Goal: Task Accomplishment & Management: Use online tool/utility

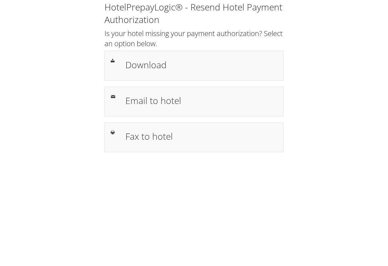
scroll to position [5757, 0]
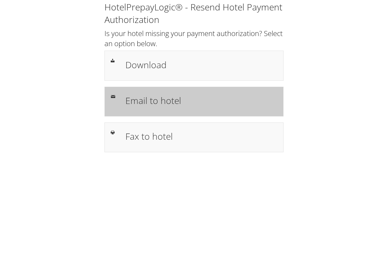
click at [139, 103] on h1 "Email to hotel" at bounding box center [201, 100] width 152 height 13
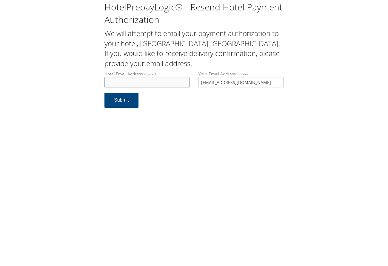
scroll to position [5757, 0]
click at [137, 86] on input "Hotel Email Address required" at bounding box center [146, 82] width 85 height 11
click at [270, 78] on input "JEFFREYLUCEY@EARTHLINK.NET" at bounding box center [240, 82] width 85 height 11
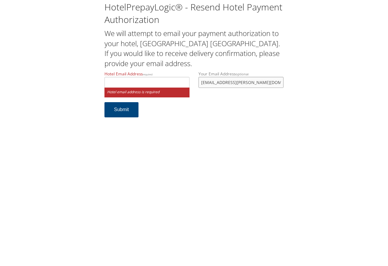
type input "kelsey.mintz@weatherbyhealthcare.com"
click at [157, 87] on input "Hotel Email Address required" at bounding box center [146, 82] width 85 height 11
